Goal: Use online tool/utility: Utilize a website feature to perform a specific function

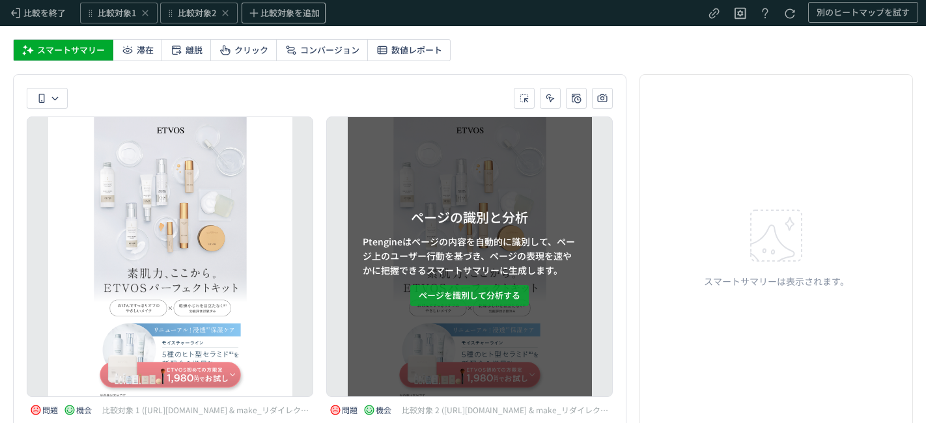
click at [491, 300] on span "ページを識別して分析する" at bounding box center [470, 295] width 102 height 21
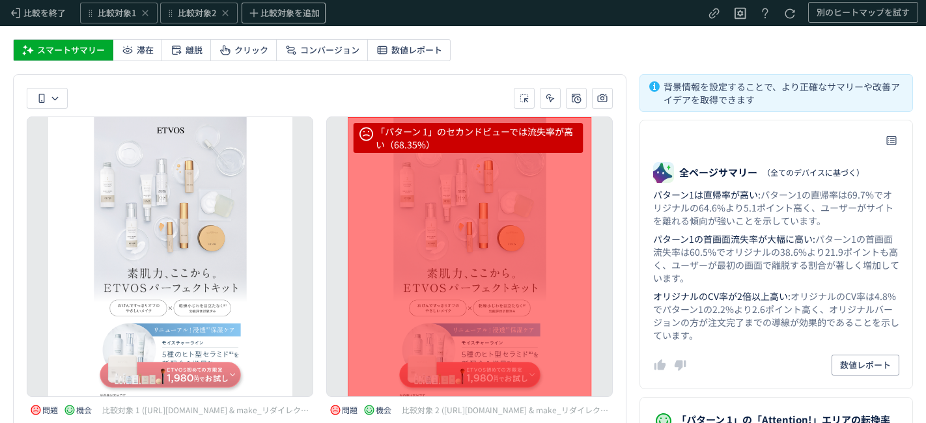
click at [521, 220] on div "「パターン 1」のセカンドビューでは流失率が高い（68.35%）" at bounding box center [470, 286] width 244 height 338
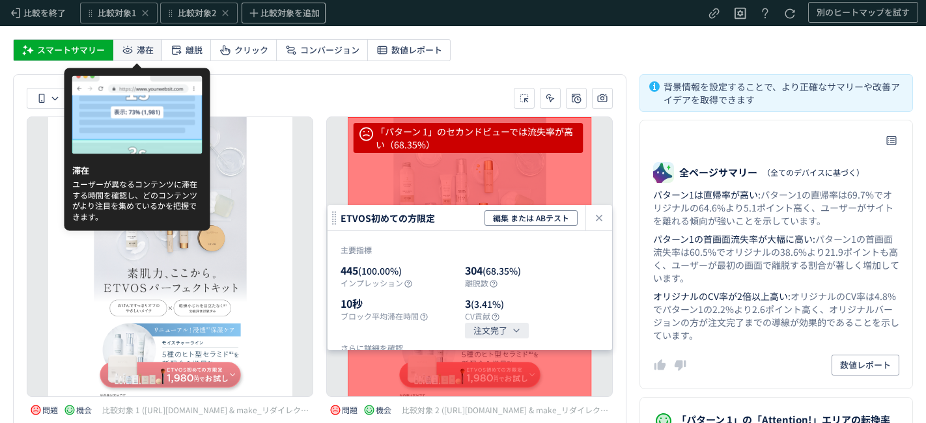
click at [139, 44] on span "滞在" at bounding box center [145, 50] width 17 height 21
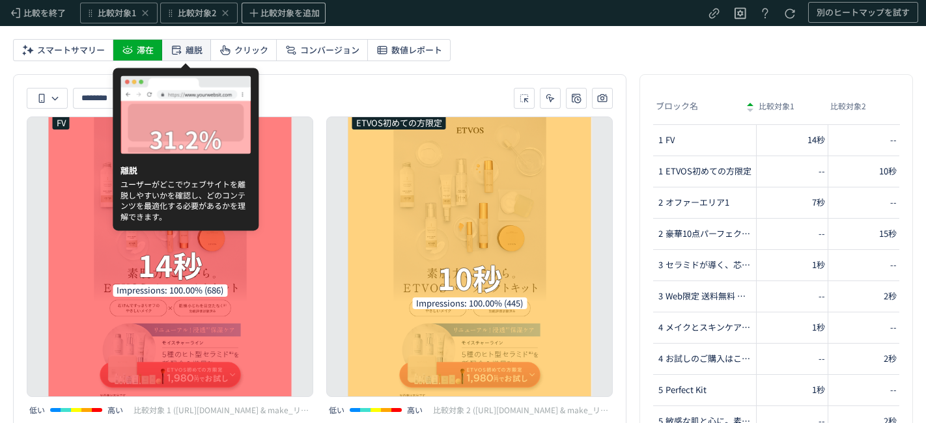
click at [194, 45] on span "離脱" at bounding box center [193, 50] width 17 height 21
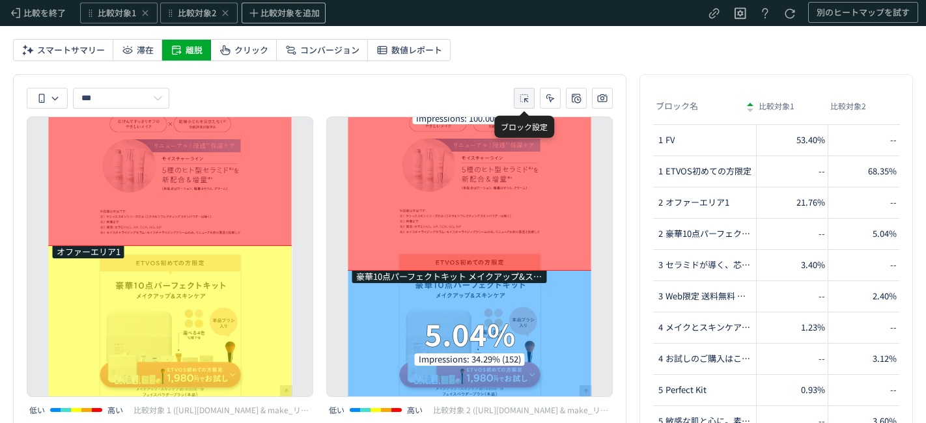
click at [528, 93] on icon "heatmap-toolbar-container" at bounding box center [523, 98] width 13 height 13
click at [531, 157] on li "比較対象2" at bounding box center [525, 158] width 52 height 23
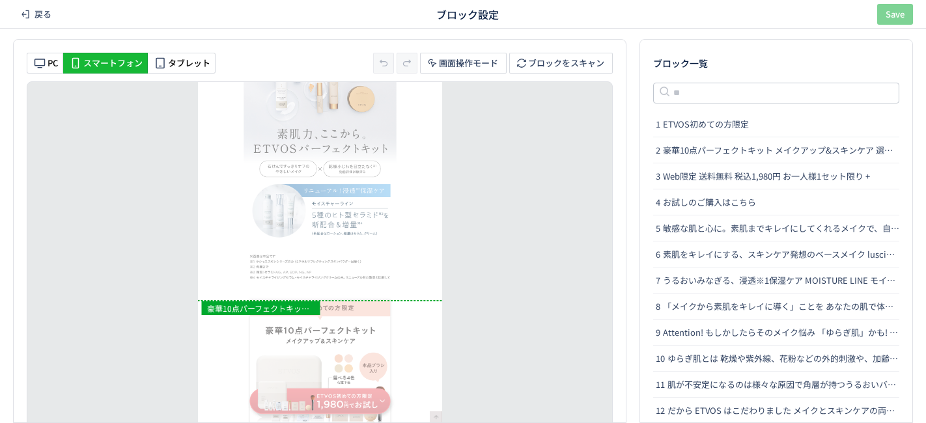
drag, startPoint x: 380, startPoint y: 316, endPoint x: 382, endPoint y: 300, distance: 15.7
click at [382, 300] on div "heatmap-list-container" at bounding box center [320, 300] width 244 height 5
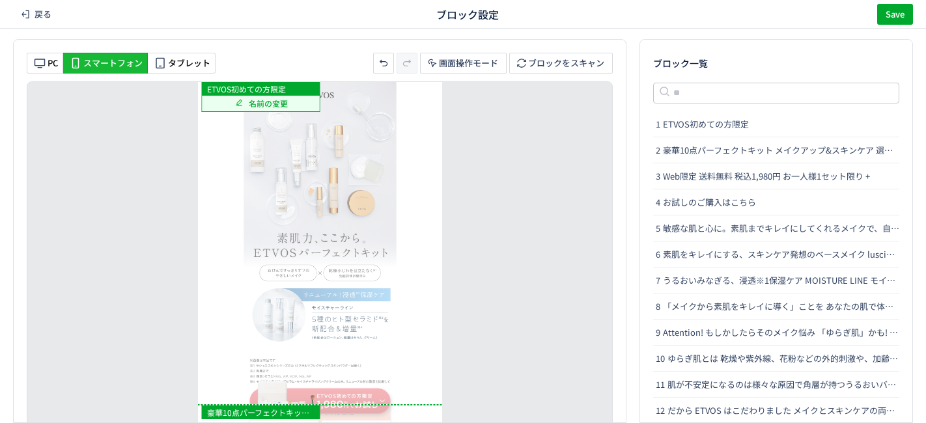
click at [271, 103] on span "名前の変更" at bounding box center [268, 103] width 39 height 11
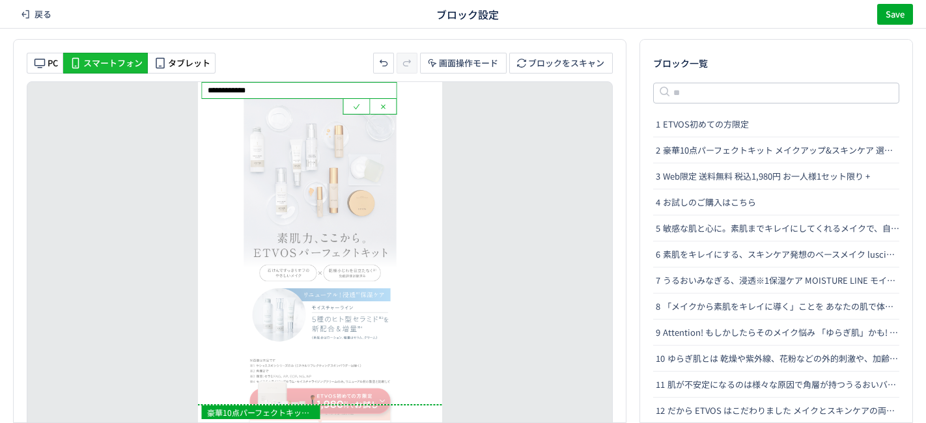
drag, startPoint x: 294, startPoint y: 87, endPoint x: 105, endPoint y: 100, distance: 189.2
click at [105, 100] on div "**********" at bounding box center [320, 266] width 586 height 370
type input "**"
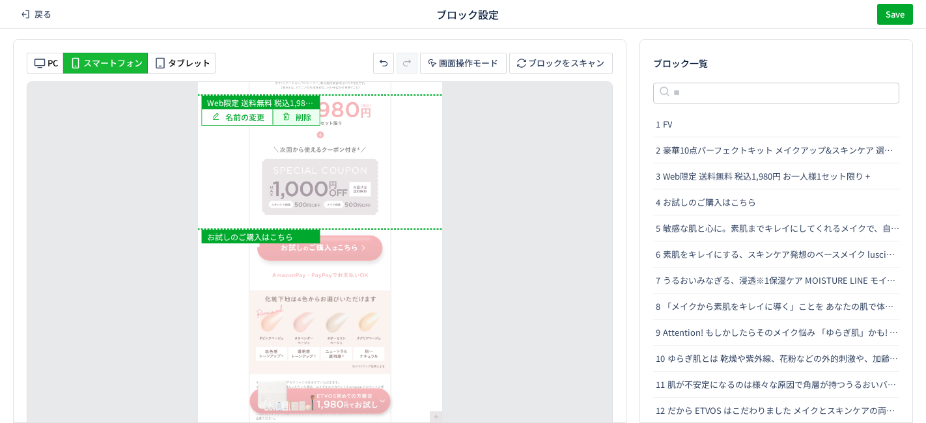
click at [315, 110] on button "削除" at bounding box center [296, 117] width 47 height 16
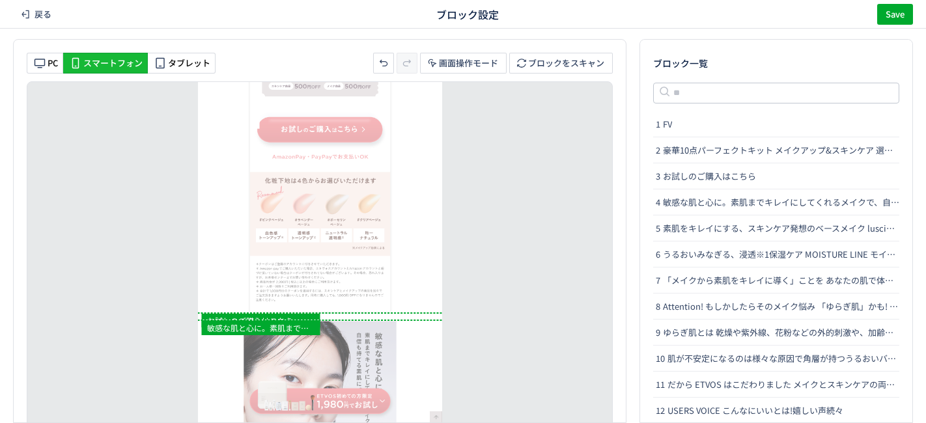
drag, startPoint x: 389, startPoint y: 107, endPoint x: 393, endPoint y: 310, distance: 202.5
click at [393, 310] on div "heatmap-list-container" at bounding box center [320, 312] width 244 height 5
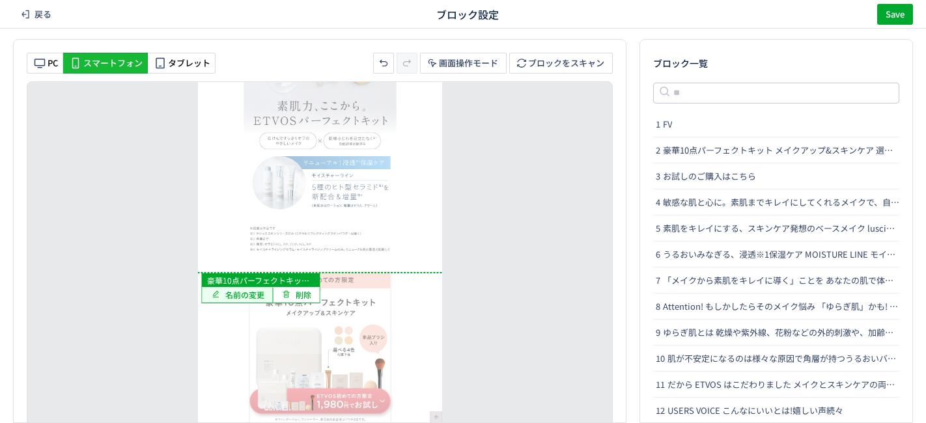
click at [256, 292] on span "名前の変更" at bounding box center [244, 294] width 39 height 11
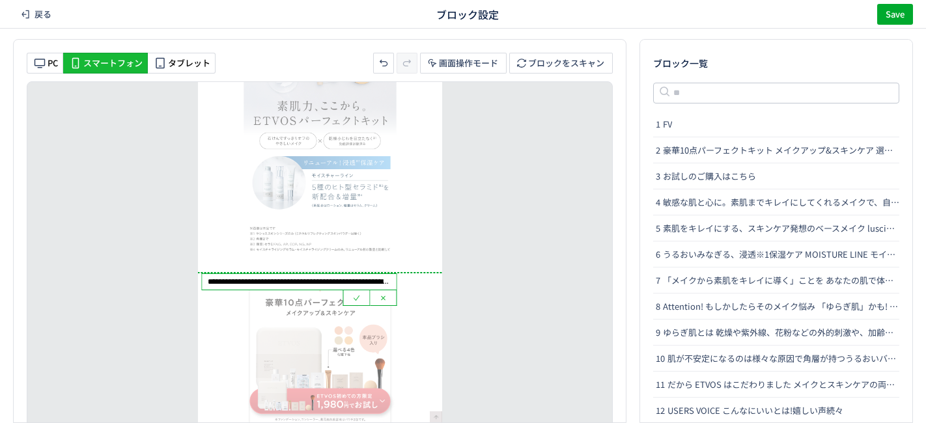
click at [215, 282] on input "**********" at bounding box center [299, 282] width 194 height 16
type input "*"
type input "*****"
click at [359, 299] on icon "heatmap-list-container" at bounding box center [356, 297] width 10 height 10
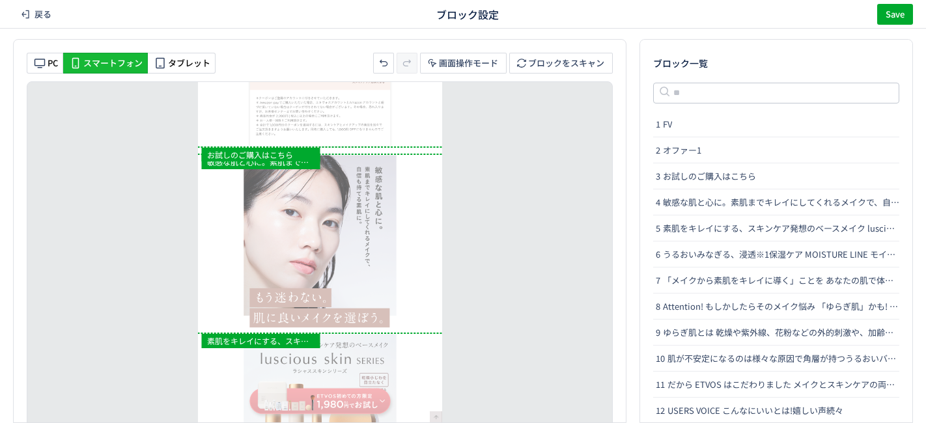
click at [399, 155] on div "heatmap-list-container" at bounding box center [320, 154] width 244 height 5
click at [295, 163] on span "敏感な肌と心に。素肌までキレイにしてくれるメイクで、自信も持てる素肌に。もう迷わない。肌に良いメイクを選ぼう。" at bounding box center [261, 162] width 118 height 14
click at [290, 151] on span "お試しのご購入はこちら" at bounding box center [261, 155] width 118 height 14
click at [292, 174] on span "削除" at bounding box center [296, 177] width 30 height 16
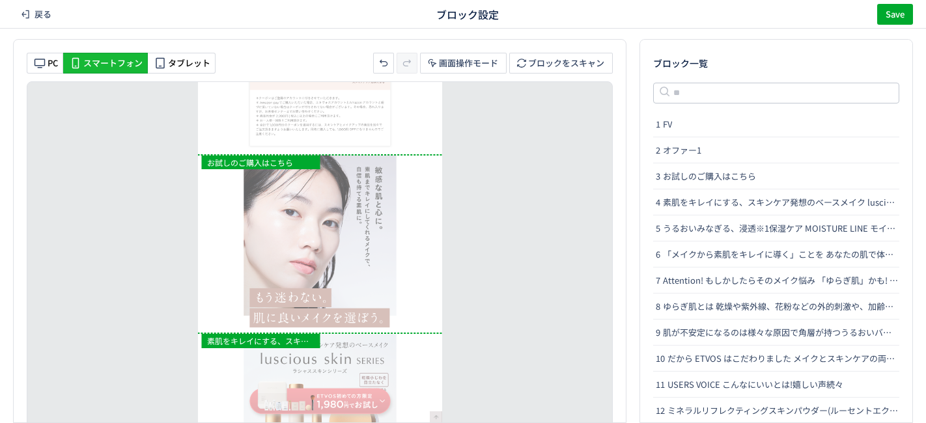
drag, startPoint x: 344, startPoint y: 145, endPoint x: 349, endPoint y: 153, distance: 9.4
click at [349, 153] on div "heatmap-list-container" at bounding box center [320, 154] width 244 height 5
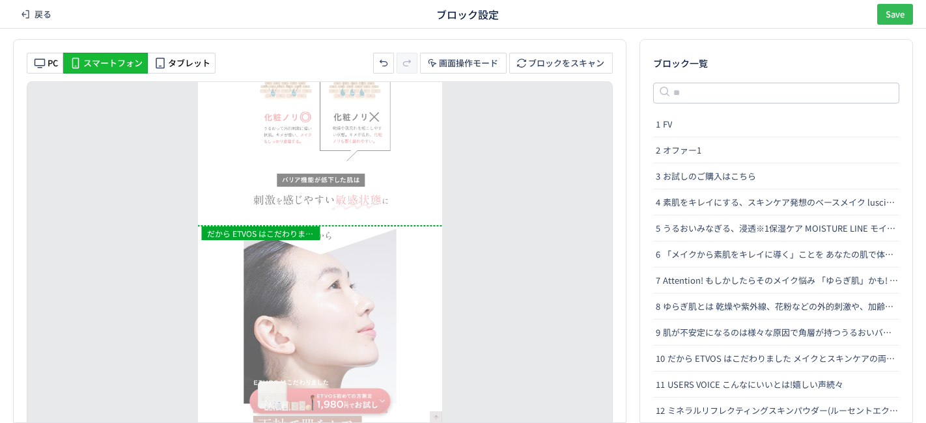
click at [888, 20] on span "Save" at bounding box center [894, 14] width 19 height 21
click at [44, 25] on div "戻る ブロック設定 Save" at bounding box center [463, 14] width 926 height 29
click at [40, 12] on span "戻る" at bounding box center [42, 14] width 17 height 21
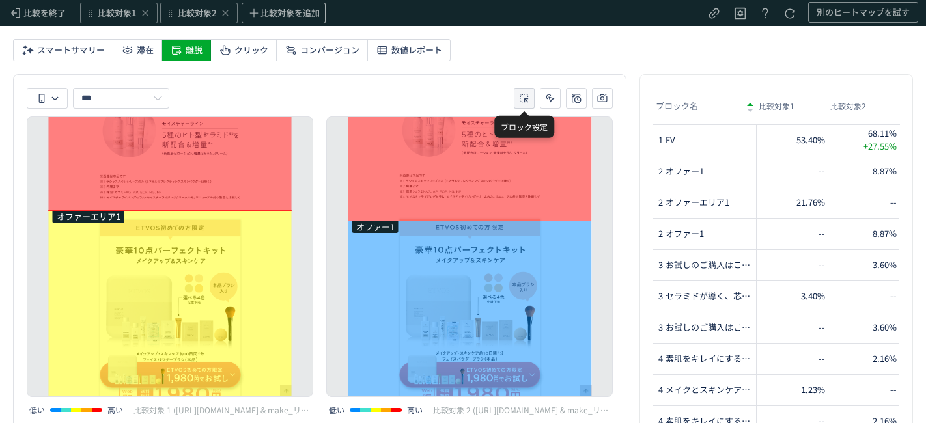
click at [532, 98] on button "heatmap-toolbar-container" at bounding box center [524, 98] width 21 height 21
click at [527, 155] on li "比較対象2" at bounding box center [525, 158] width 52 height 23
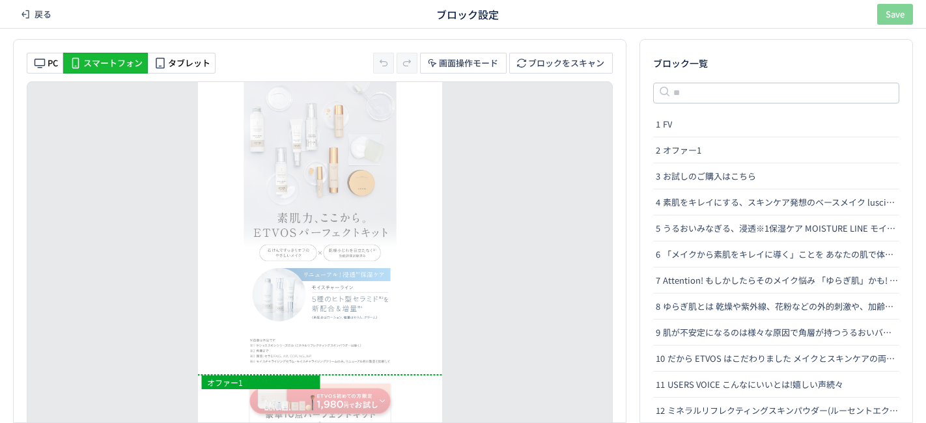
drag, startPoint x: 422, startPoint y: 382, endPoint x: 426, endPoint y: 372, distance: 10.5
click at [426, 372] on div "heatmap-list-container" at bounding box center [320, 374] width 244 height 5
click at [890, 20] on span "Save" at bounding box center [894, 14] width 19 height 21
click at [48, 16] on span "戻る" at bounding box center [42, 14] width 17 height 21
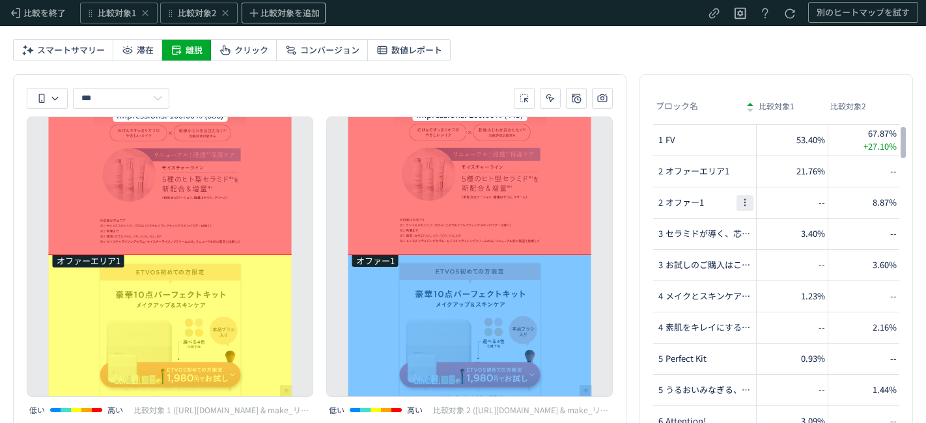
click at [743, 202] on icon "heatmap-report-container" at bounding box center [744, 202] width 13 height 13
click at [765, 238] on li "名前の変更" at bounding box center [801, 236] width 117 height 23
type input "********"
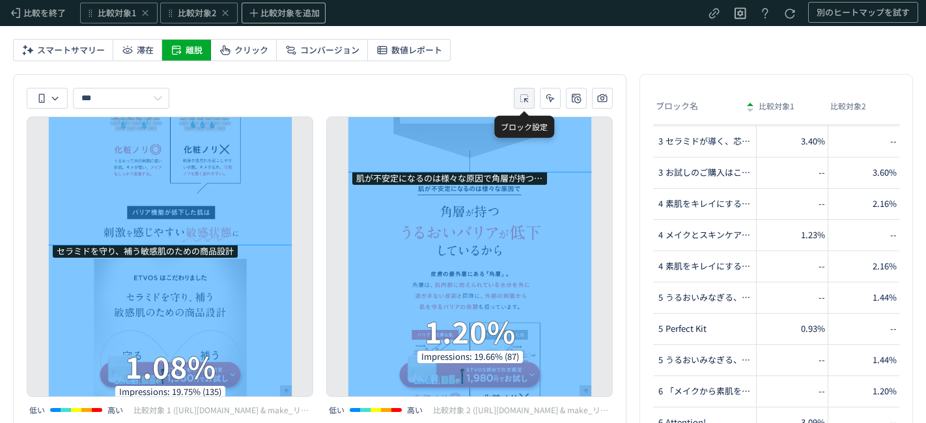
click at [519, 98] on icon "heatmap-toolbar-container" at bounding box center [523, 98] width 13 height 13
click at [520, 158] on li "比較対象2" at bounding box center [525, 158] width 52 height 23
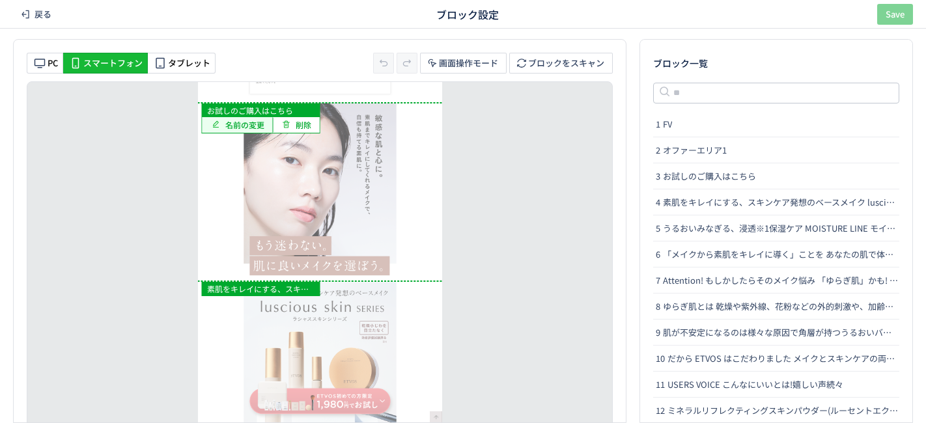
click at [253, 125] on span "名前の変更" at bounding box center [244, 124] width 39 height 11
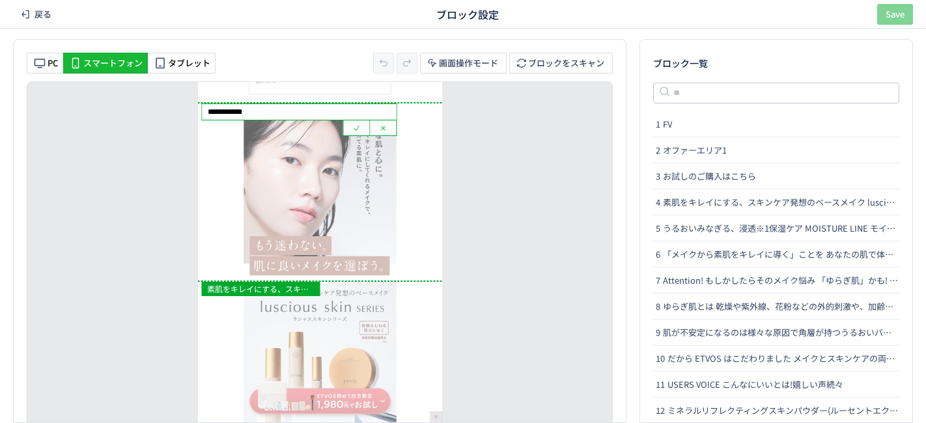
drag, startPoint x: 299, startPoint y: 109, endPoint x: 164, endPoint y: 105, distance: 135.4
click at [164, 105] on div "**********" at bounding box center [320, 266] width 586 height 370
type input "**********"
click at [364, 129] on button "heatmap-list-container" at bounding box center [356, 128] width 27 height 16
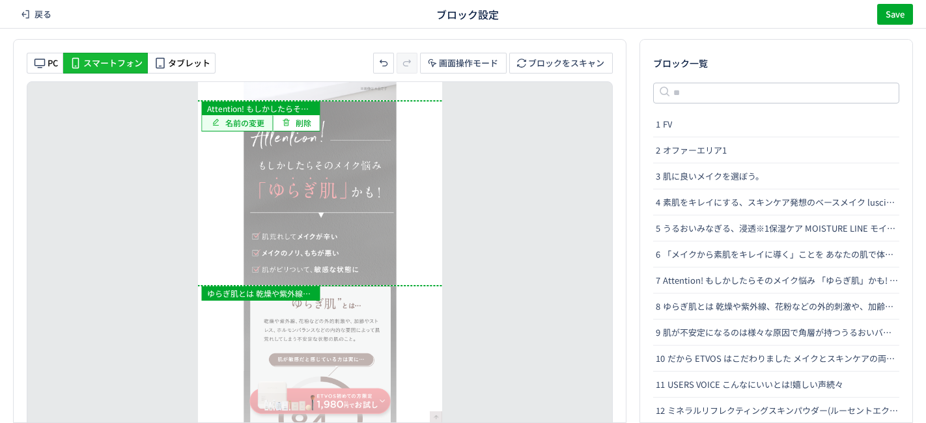
click at [247, 127] on span "名前の変更" at bounding box center [244, 122] width 39 height 11
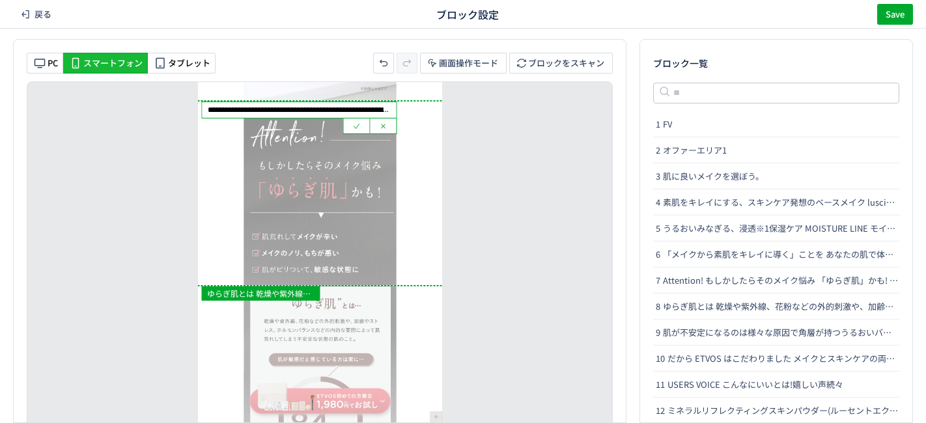
click at [248, 113] on input "**********" at bounding box center [299, 110] width 194 height 16
type input "**********"
click at [355, 128] on icon "heatmap-list-container" at bounding box center [356, 125] width 10 height 10
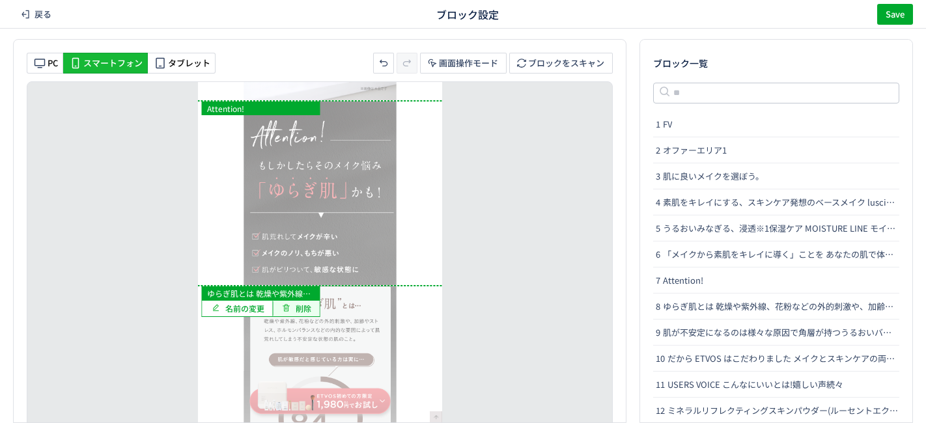
click at [301, 307] on span "削除" at bounding box center [303, 308] width 16 height 11
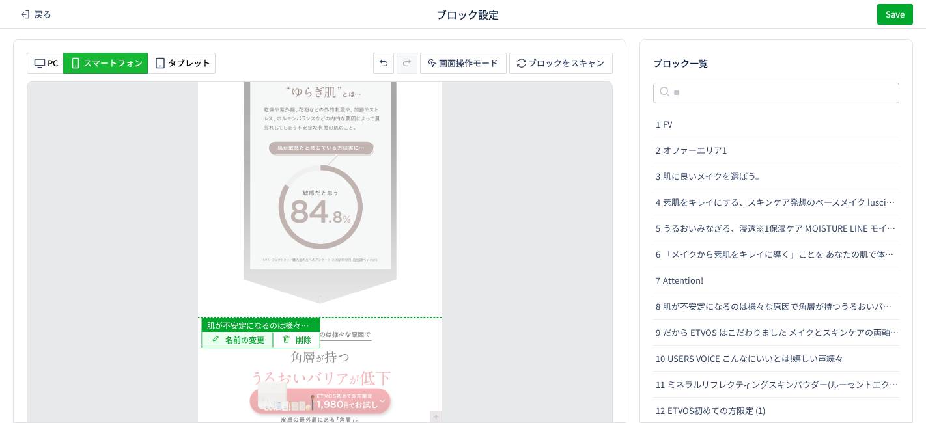
click at [254, 337] on span "名前の変更" at bounding box center [244, 339] width 39 height 11
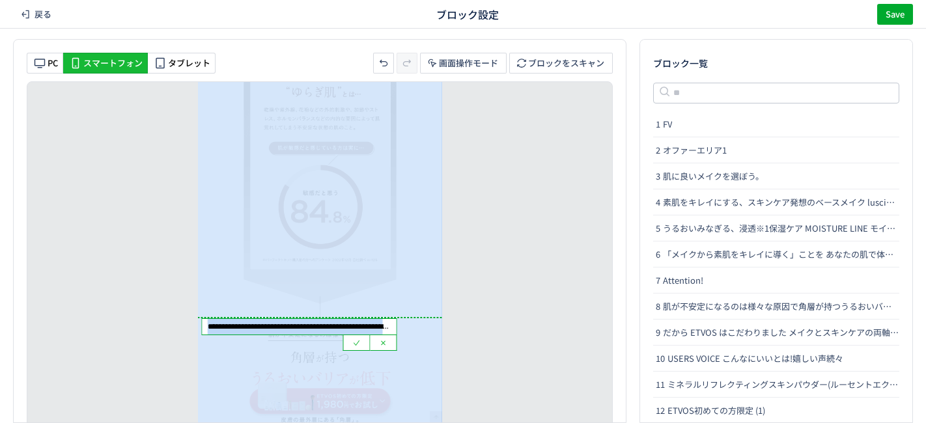
click at [225, 326] on input "**********" at bounding box center [299, 327] width 194 height 16
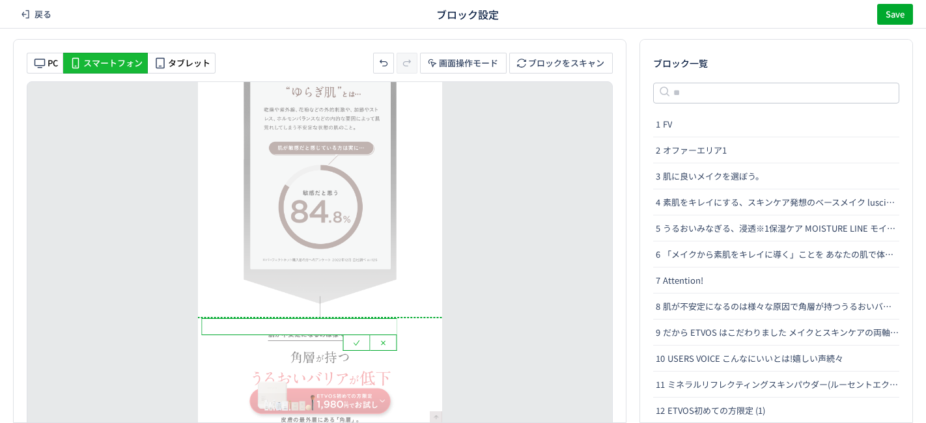
drag, startPoint x: 208, startPoint y: 327, endPoint x: 457, endPoint y: 346, distance: 249.9
click at [457, 346] on div "FV 名前の変更 オファーエリア1 名前の変更 削除 肌に良いメイクを選ぼう。 名前の変更 削除 素肌をキレイにする、スキンケア発想のベースメイク lusci…" at bounding box center [320, 266] width 586 height 370
type input "*******"
type input "*"
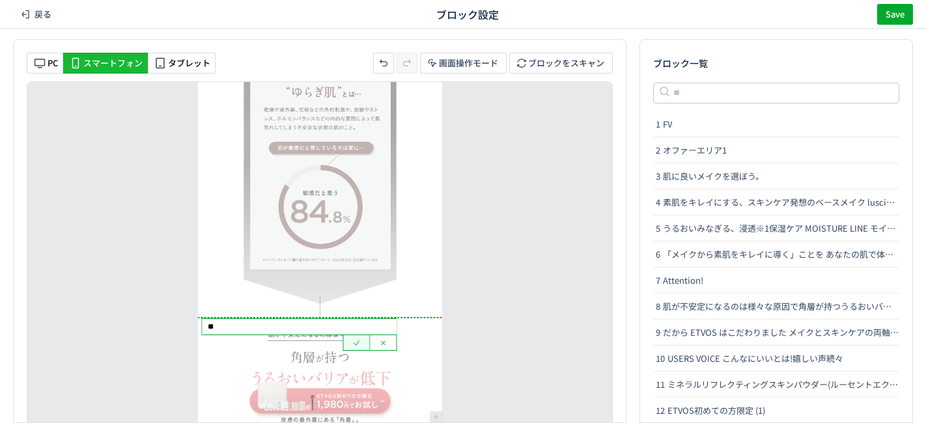
type input "**"
click at [359, 340] on icon "heatmap-list-container" at bounding box center [356, 343] width 10 height 10
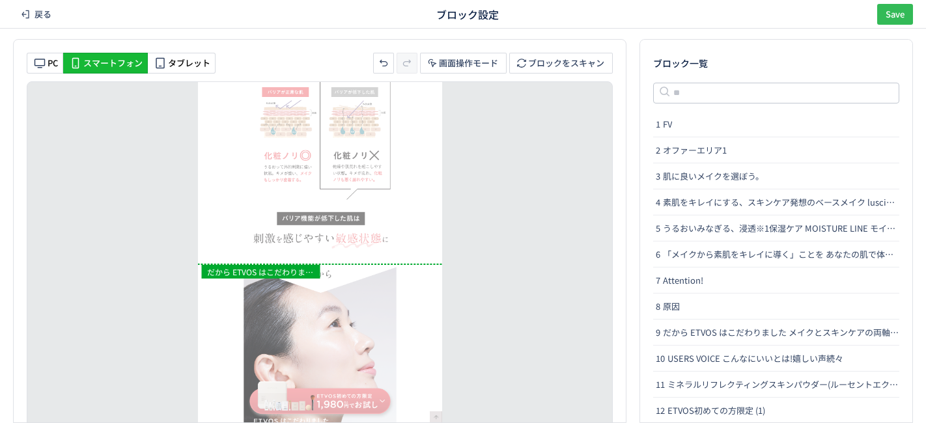
click at [893, 14] on span "Save" at bounding box center [894, 14] width 19 height 21
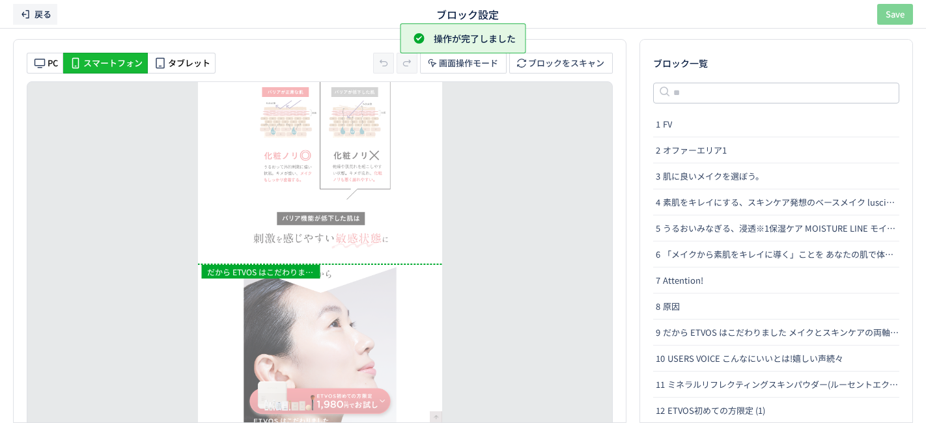
click at [45, 16] on span "戻る" at bounding box center [42, 14] width 17 height 21
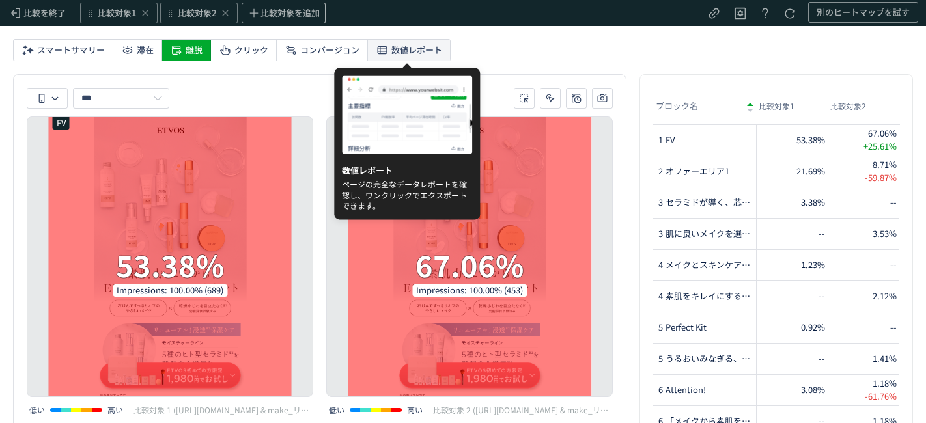
click at [404, 50] on span "数値レポート" at bounding box center [416, 50] width 51 height 21
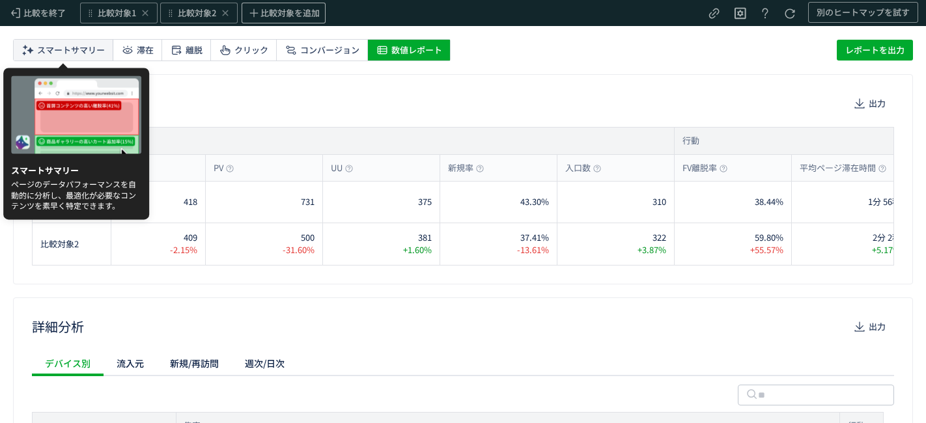
click at [90, 52] on span "スマートサマリー" at bounding box center [71, 50] width 68 height 21
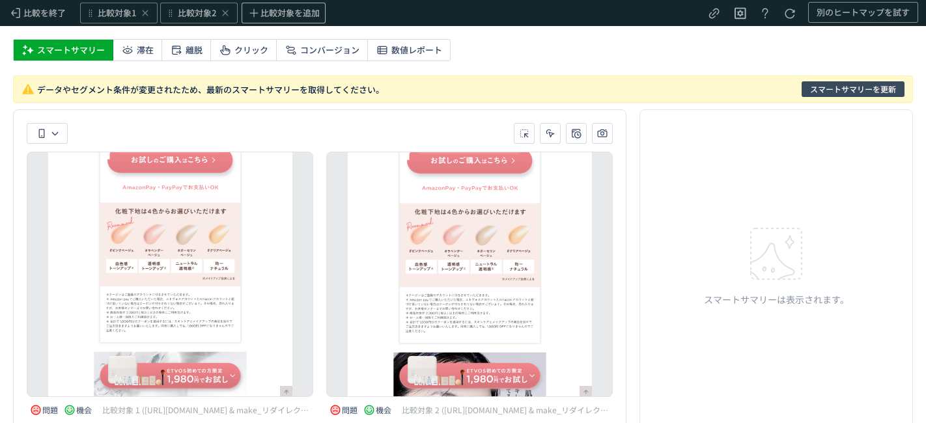
click at [841, 89] on span "スマートサマリーを更新" at bounding box center [853, 89] width 86 height 16
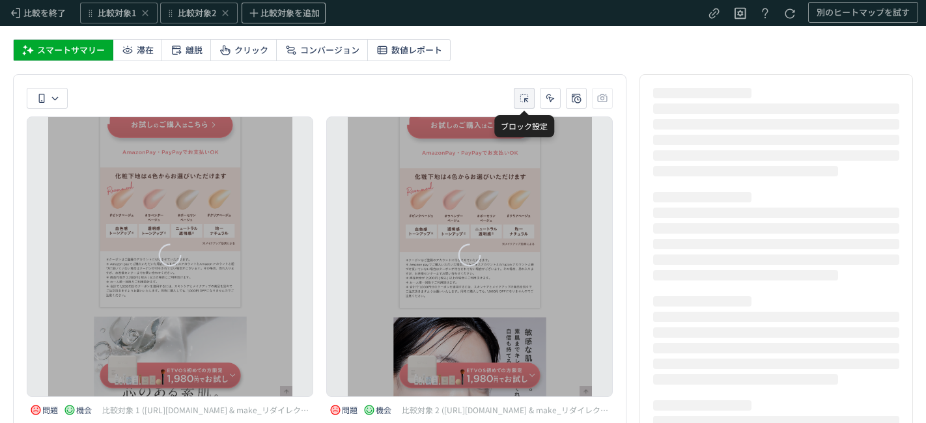
click at [528, 99] on icon "heatmap-toolbar-container" at bounding box center [523, 98] width 13 height 13
click at [526, 164] on li "比較対象2" at bounding box center [525, 157] width 52 height 23
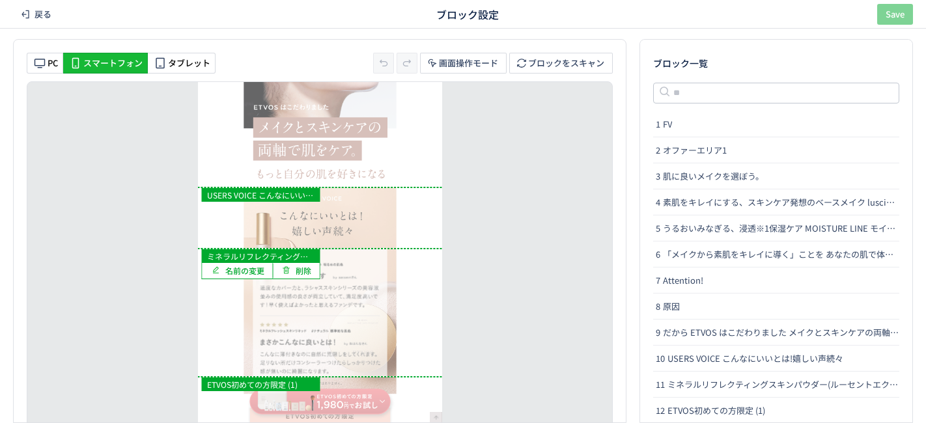
click at [305, 271] on span "削除" at bounding box center [303, 270] width 16 height 11
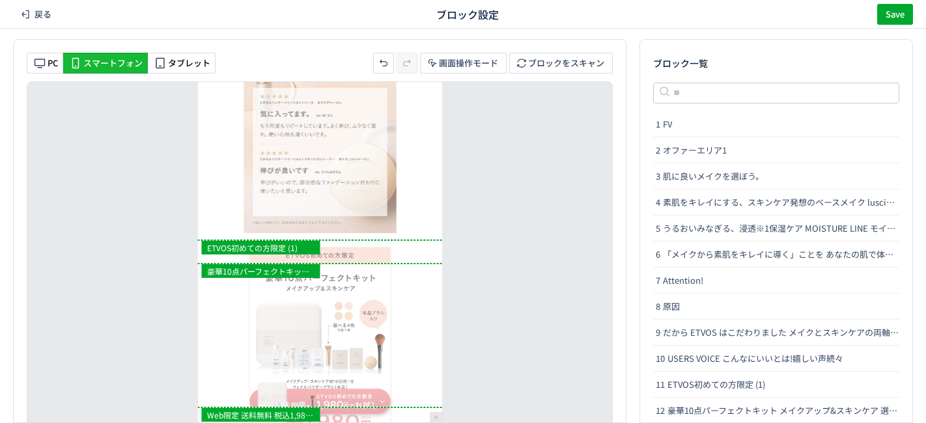
drag, startPoint x: 431, startPoint y: 214, endPoint x: 437, endPoint y: 236, distance: 22.9
click at [437, 238] on div "heatmap-list-container" at bounding box center [320, 240] width 244 height 5
click at [439, 239] on div "heatmap-list-container" at bounding box center [320, 240] width 244 height 5
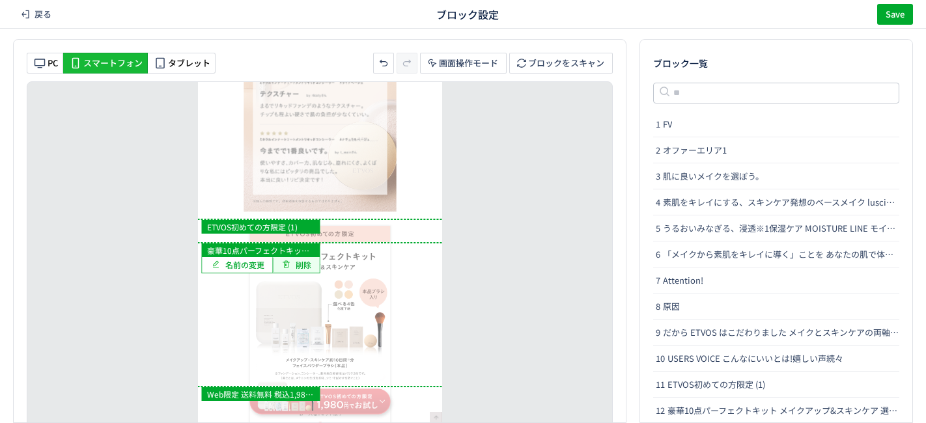
click at [303, 265] on span "削除" at bounding box center [303, 264] width 16 height 11
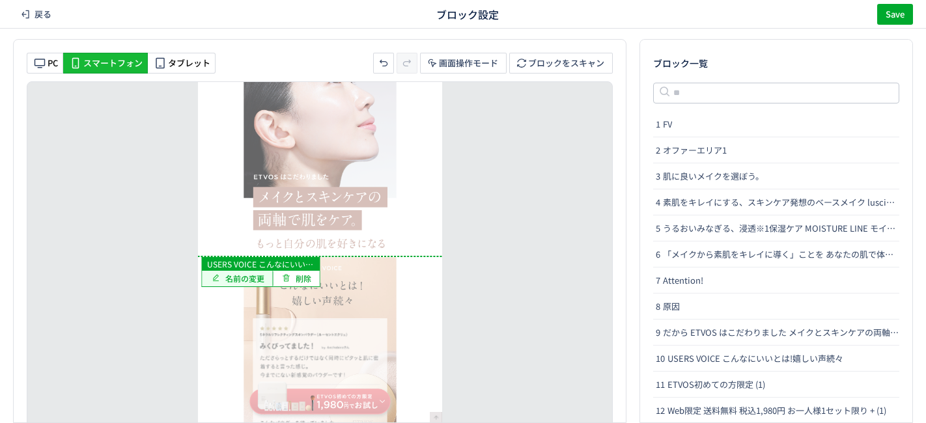
click at [247, 280] on span "名前の変更" at bounding box center [244, 278] width 39 height 11
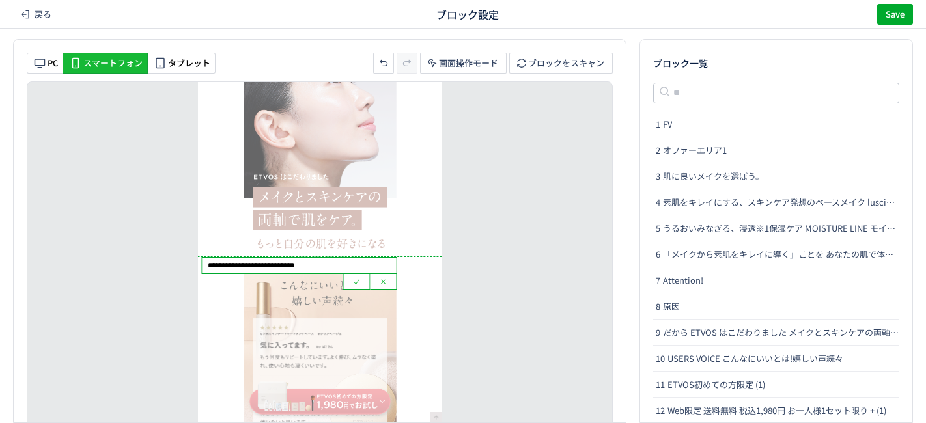
click at [259, 265] on input "**********" at bounding box center [299, 266] width 194 height 16
type input "**********"
click at [350, 285] on button "heatmap-list-container" at bounding box center [356, 282] width 27 height 16
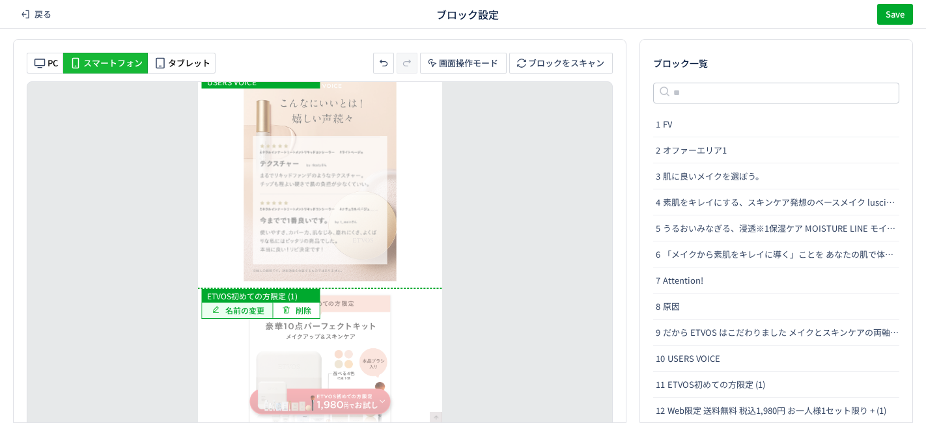
click at [245, 307] on span "名前の変更" at bounding box center [244, 310] width 39 height 11
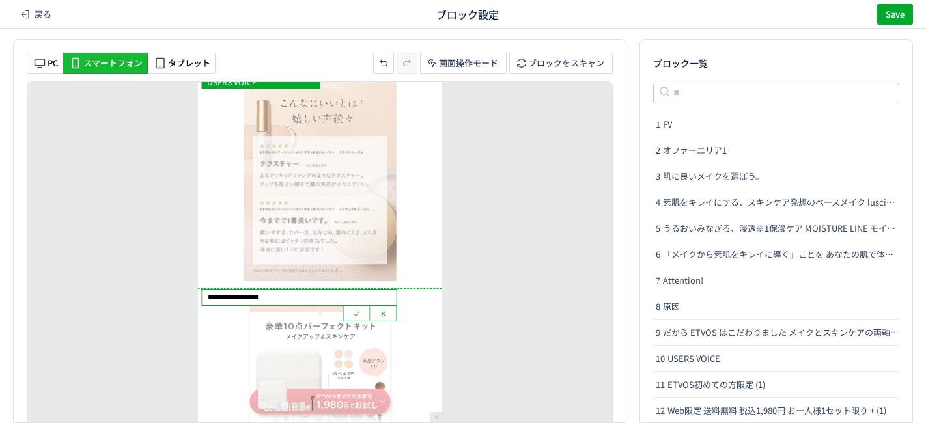
drag, startPoint x: 301, startPoint y: 294, endPoint x: 126, endPoint y: 268, distance: 176.5
click at [126, 268] on div "**********" at bounding box center [320, 266] width 586 height 370
type input "********"
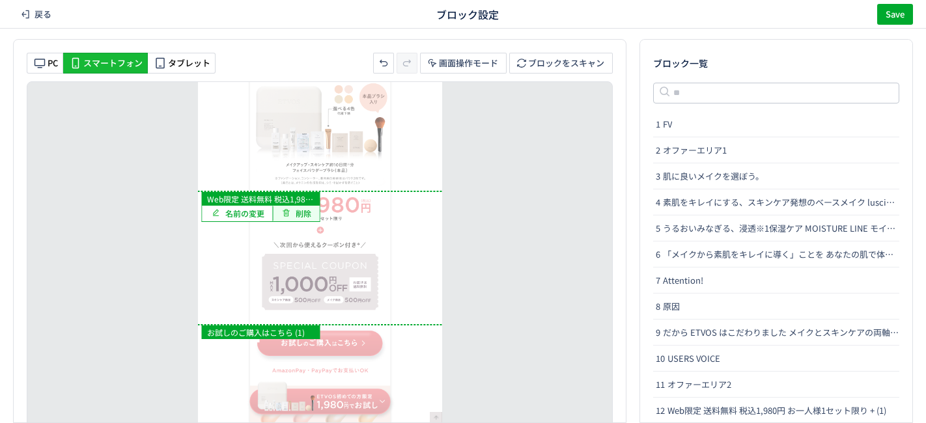
click at [300, 215] on span "削除" at bounding box center [303, 213] width 16 height 11
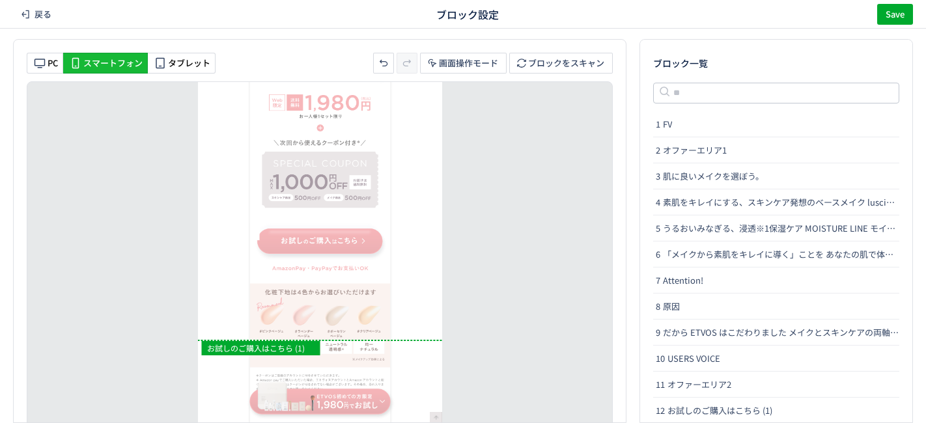
drag, startPoint x: 415, startPoint y: 220, endPoint x: 411, endPoint y: 338, distance: 118.5
click at [411, 338] on div "heatmap-list-container" at bounding box center [320, 340] width 244 height 5
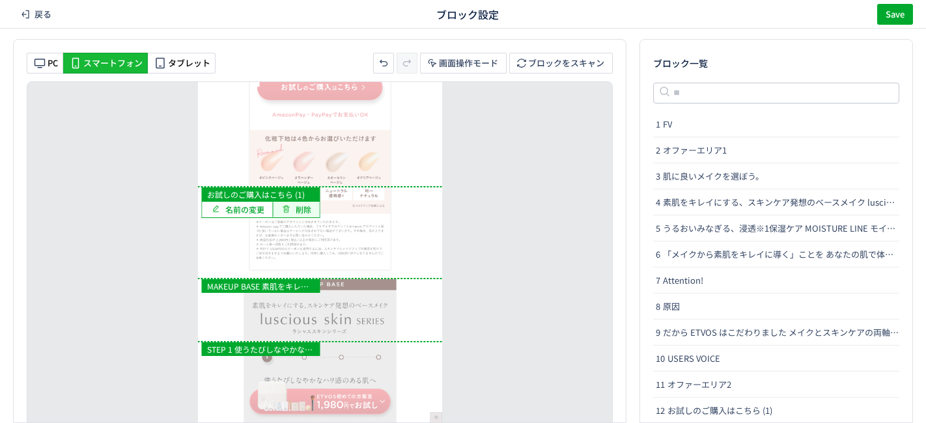
click at [305, 207] on span "削除" at bounding box center [303, 209] width 16 height 11
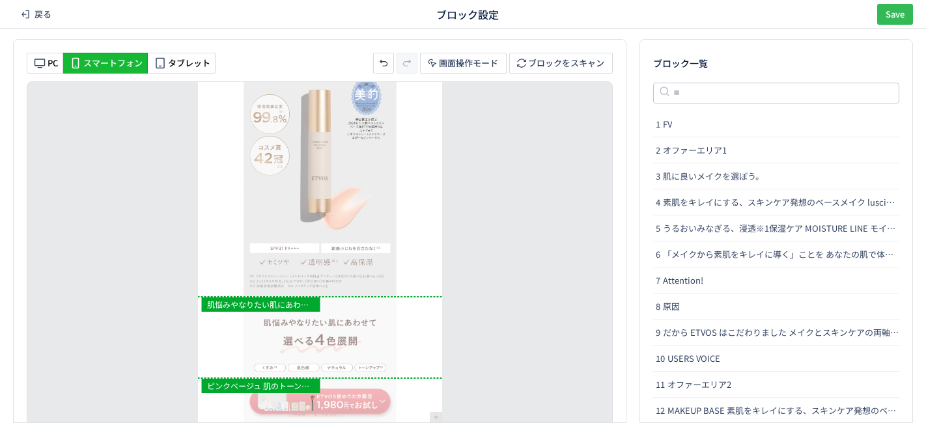
click at [888, 15] on span "Save" at bounding box center [894, 14] width 19 height 21
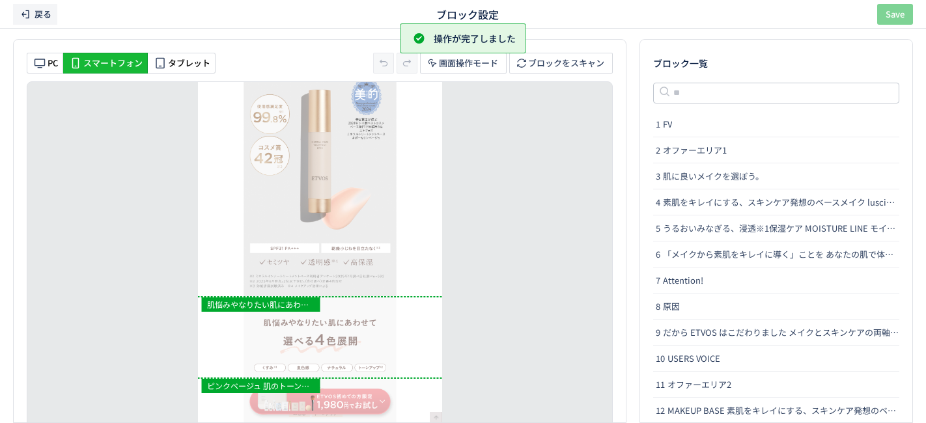
click at [39, 20] on span "戻る" at bounding box center [42, 14] width 17 height 21
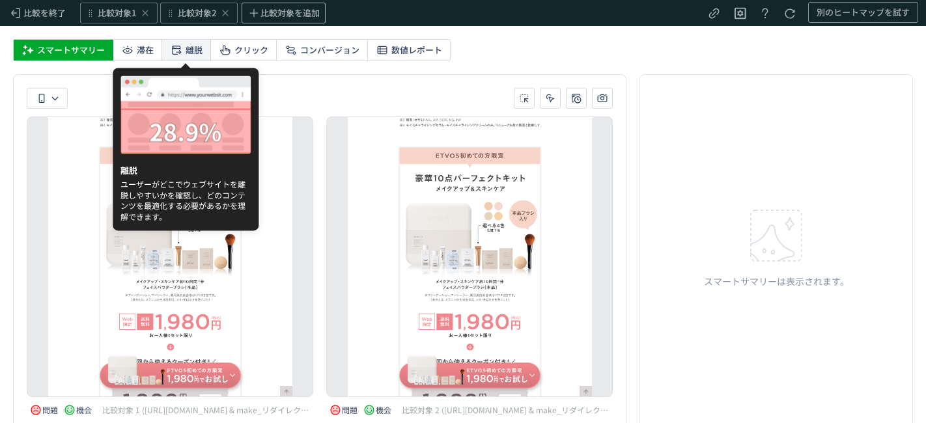
click at [199, 53] on span "離脱" at bounding box center [193, 50] width 17 height 21
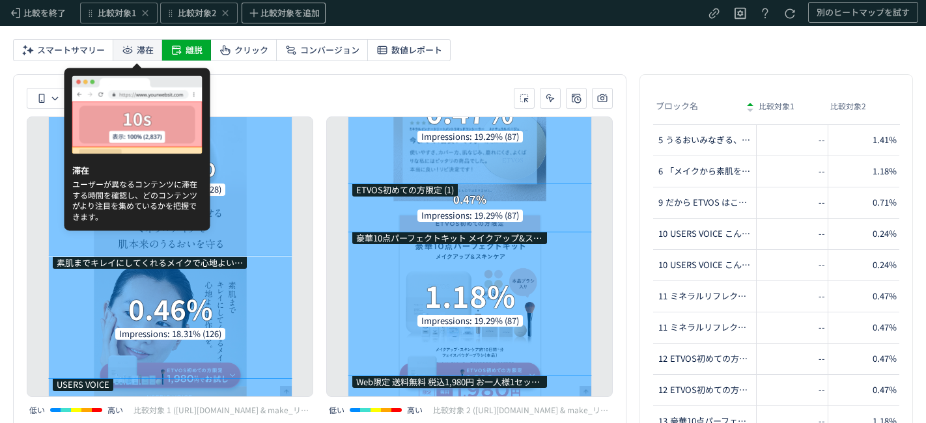
click at [130, 51] on icon at bounding box center [127, 50] width 13 height 13
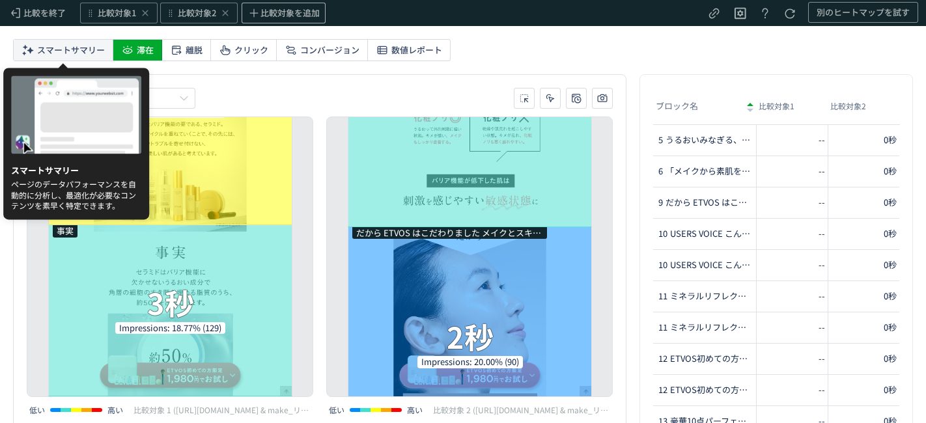
click at [48, 53] on span "スマートサマリー" at bounding box center [71, 50] width 68 height 21
